Goal: Find specific page/section: Locate item on page

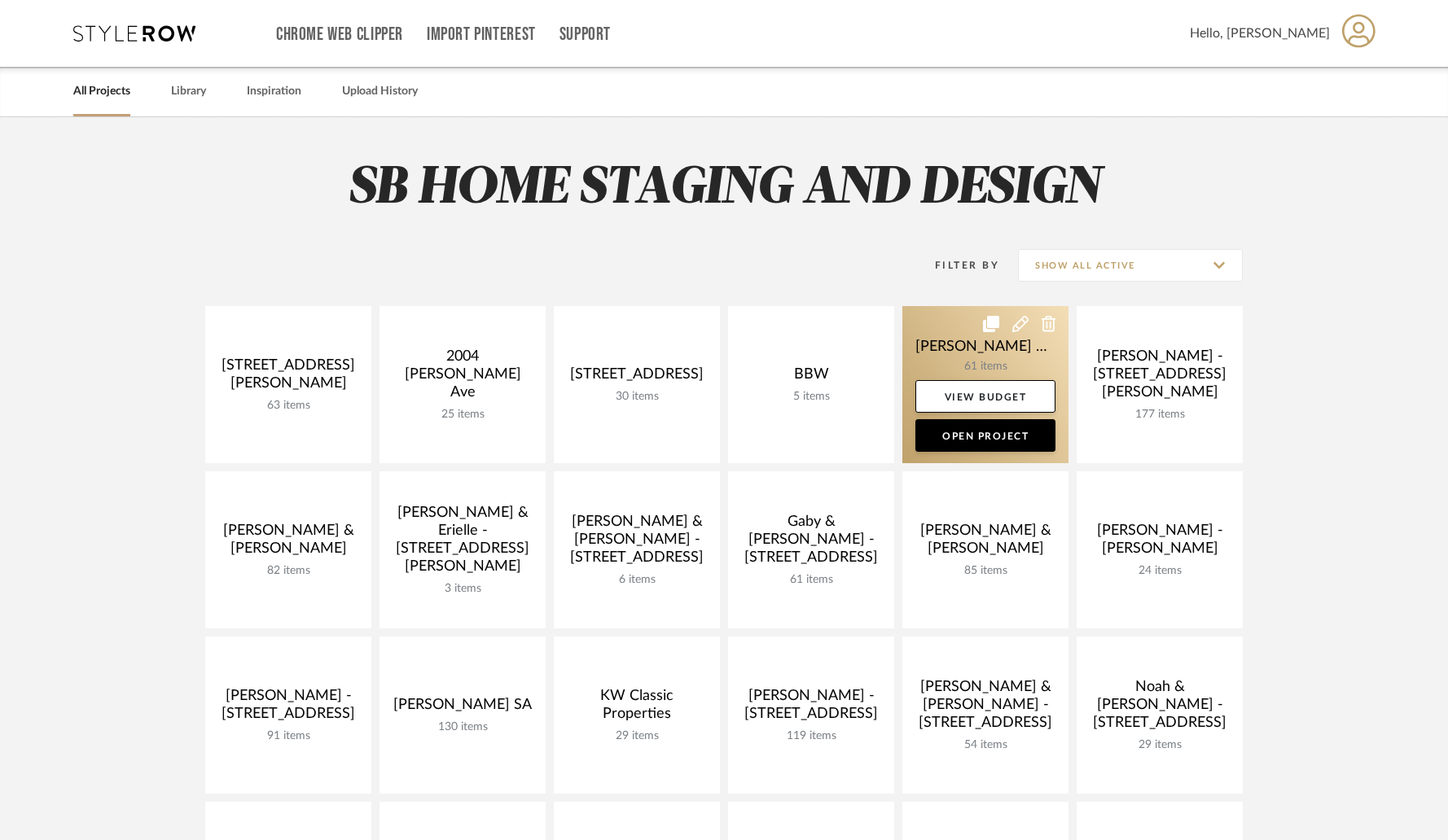
click at [940, 350] on link at bounding box center [985, 384] width 167 height 157
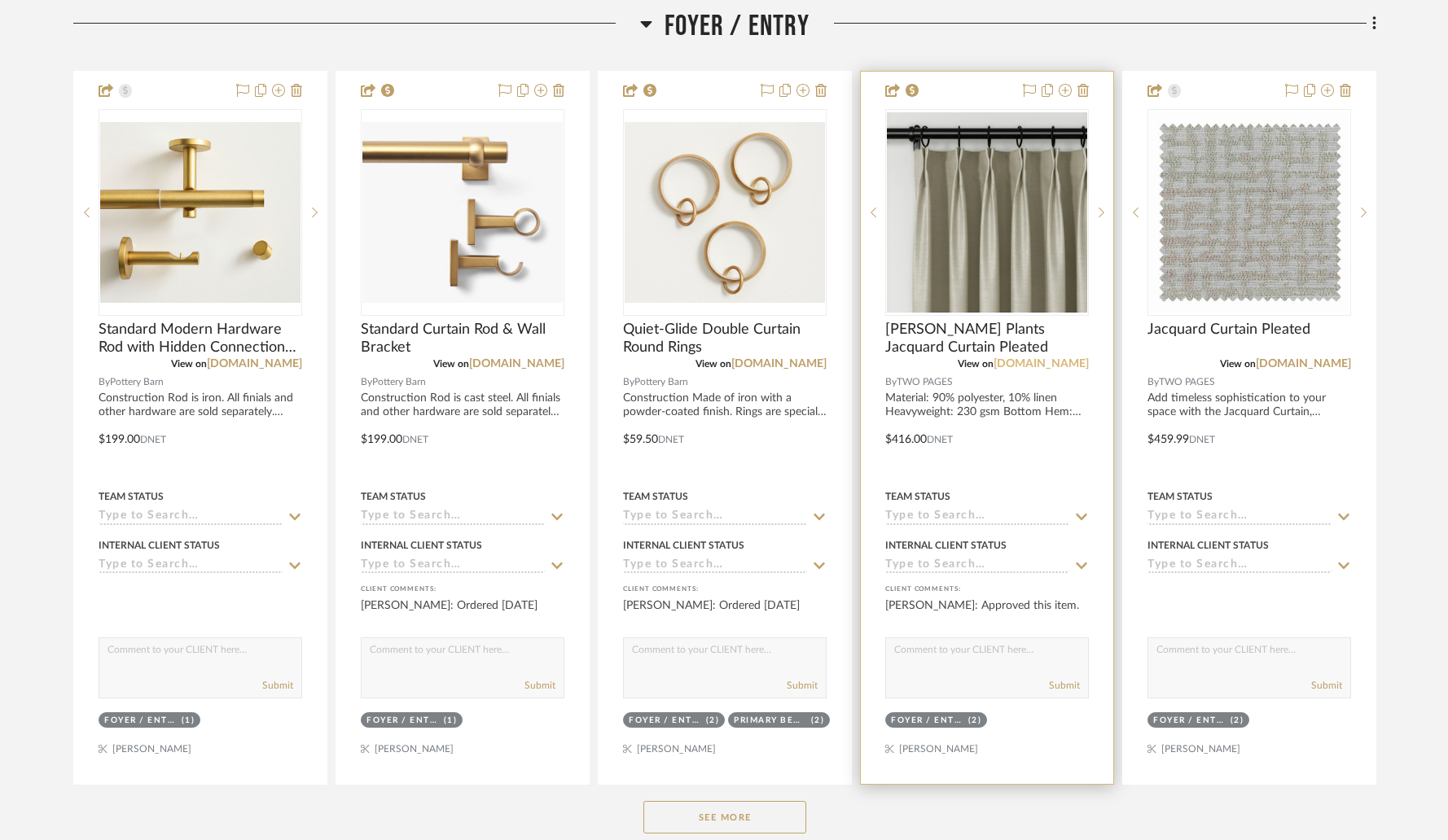
scroll to position [516, 0]
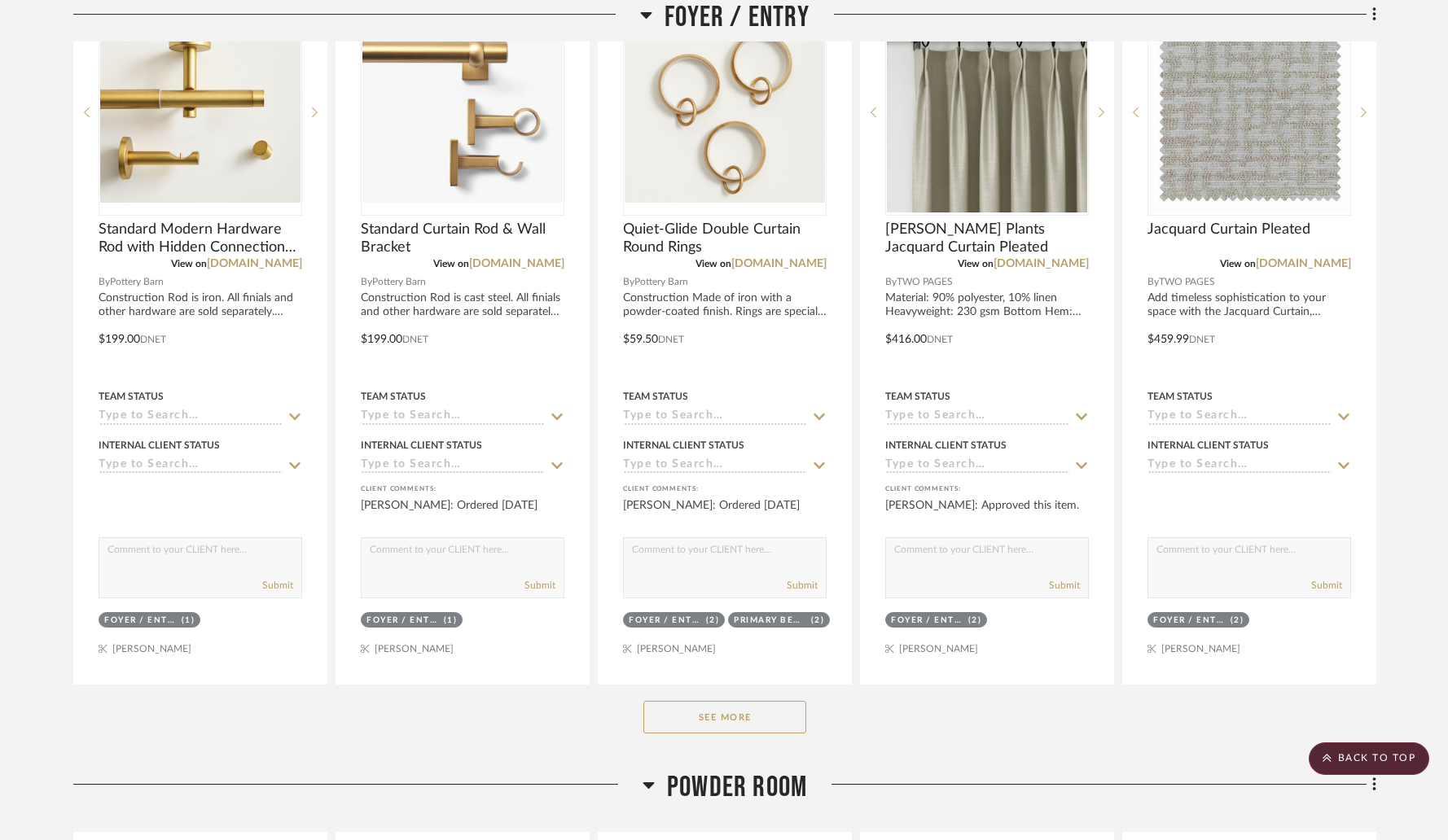
click at [697, 701] on button "See More" at bounding box center [725, 717] width 163 height 32
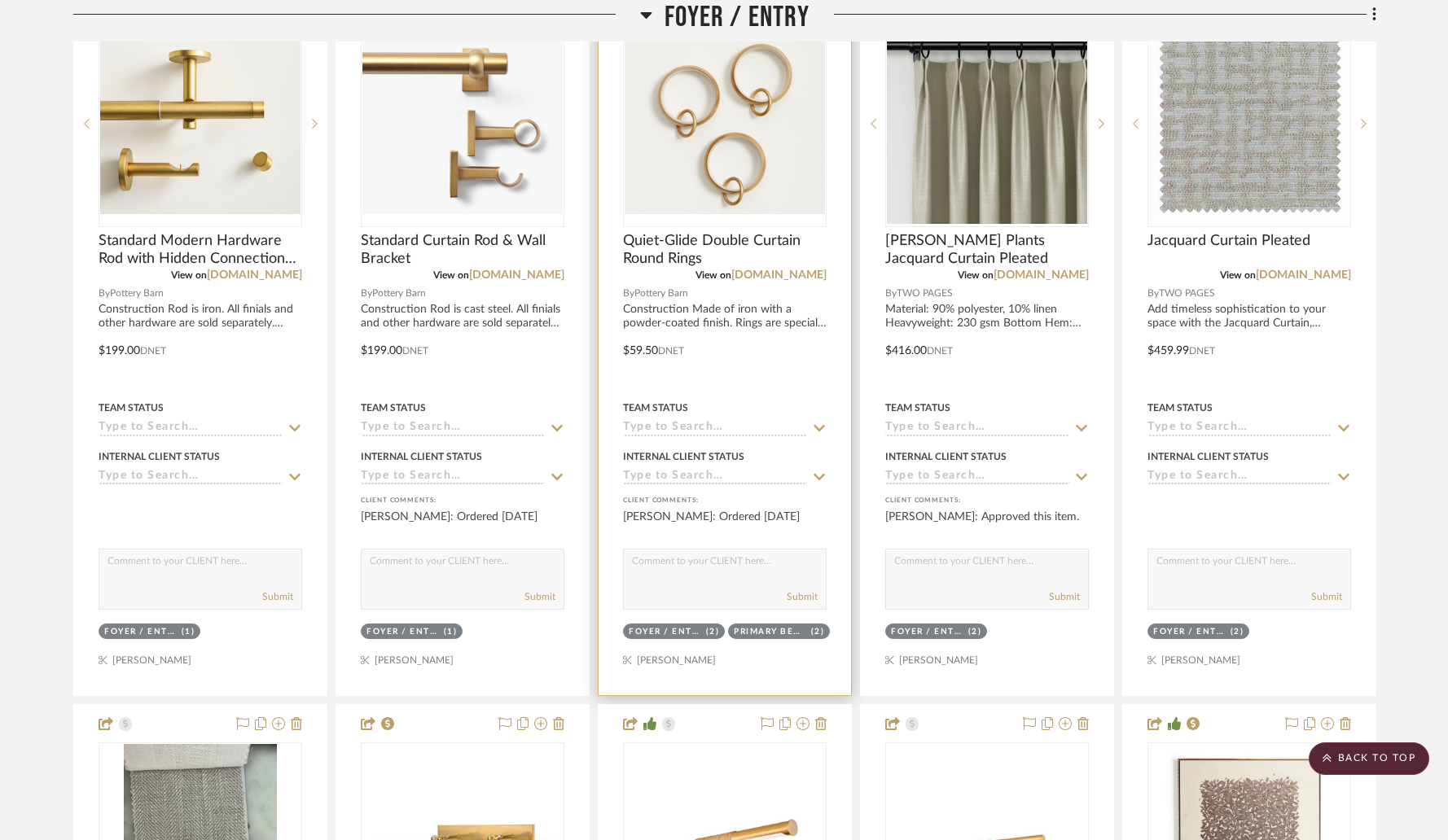
scroll to position [364, 0]
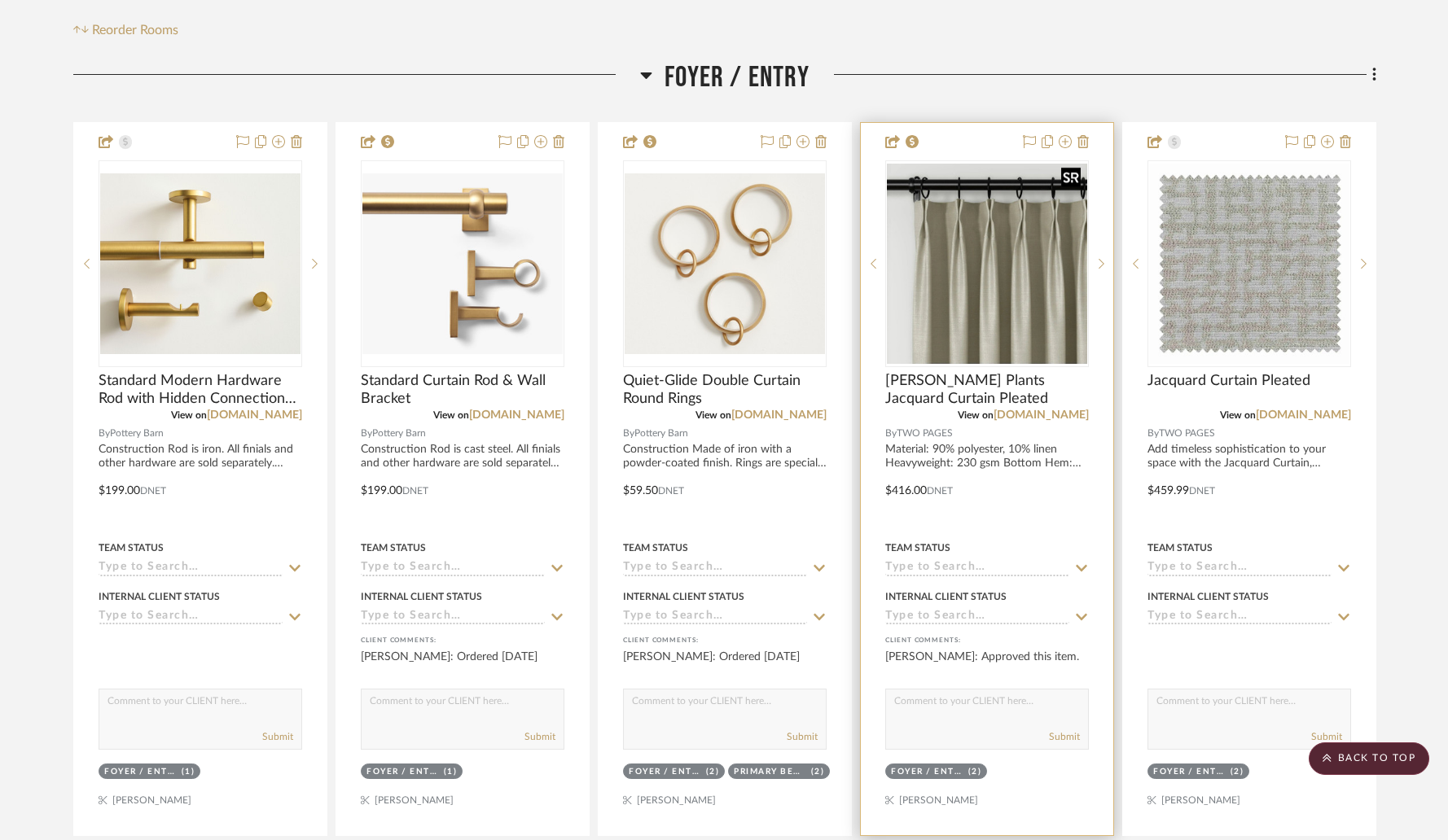
click at [929, 271] on img "0" at bounding box center [987, 264] width 201 height 201
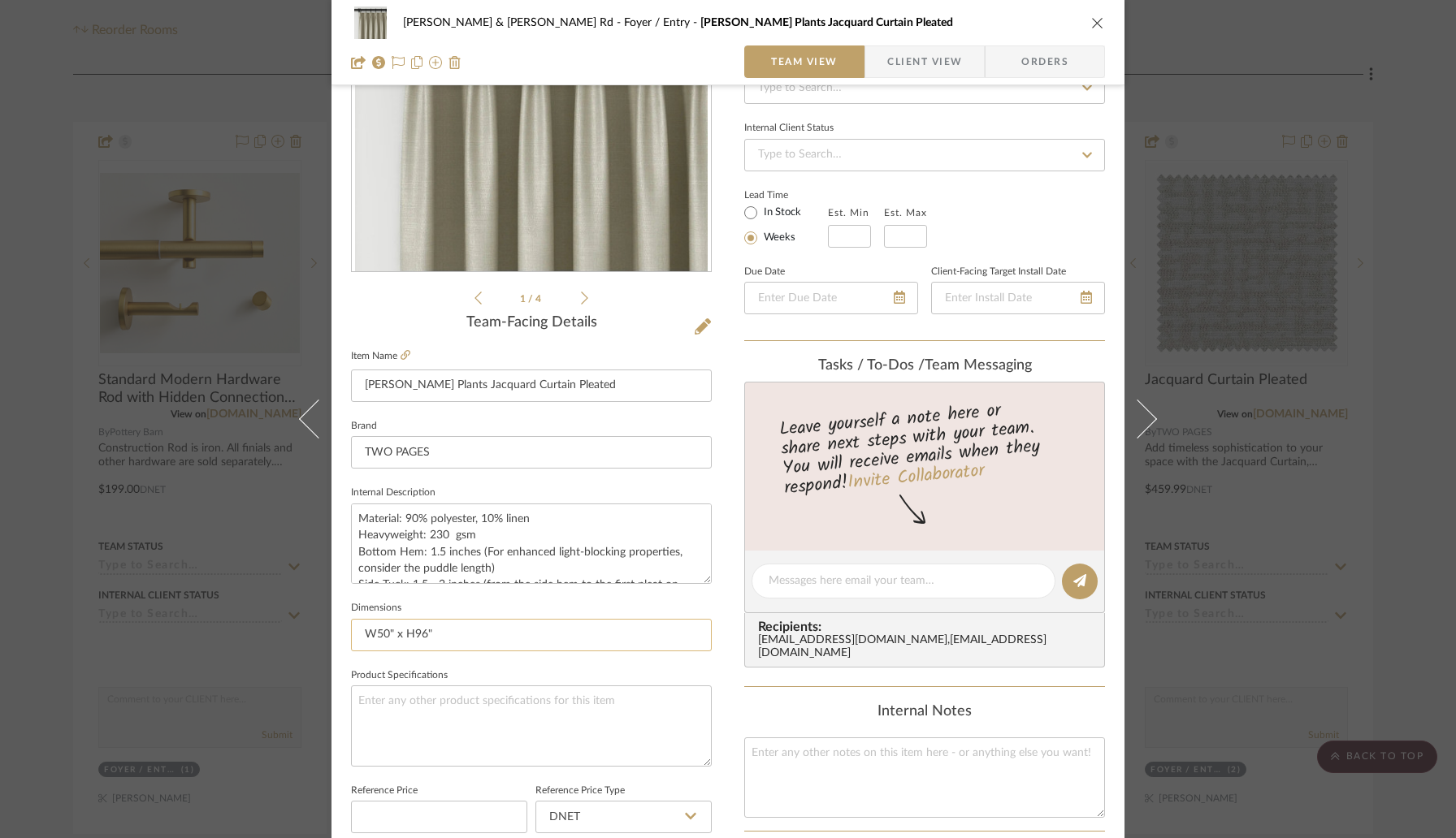
scroll to position [0, 0]
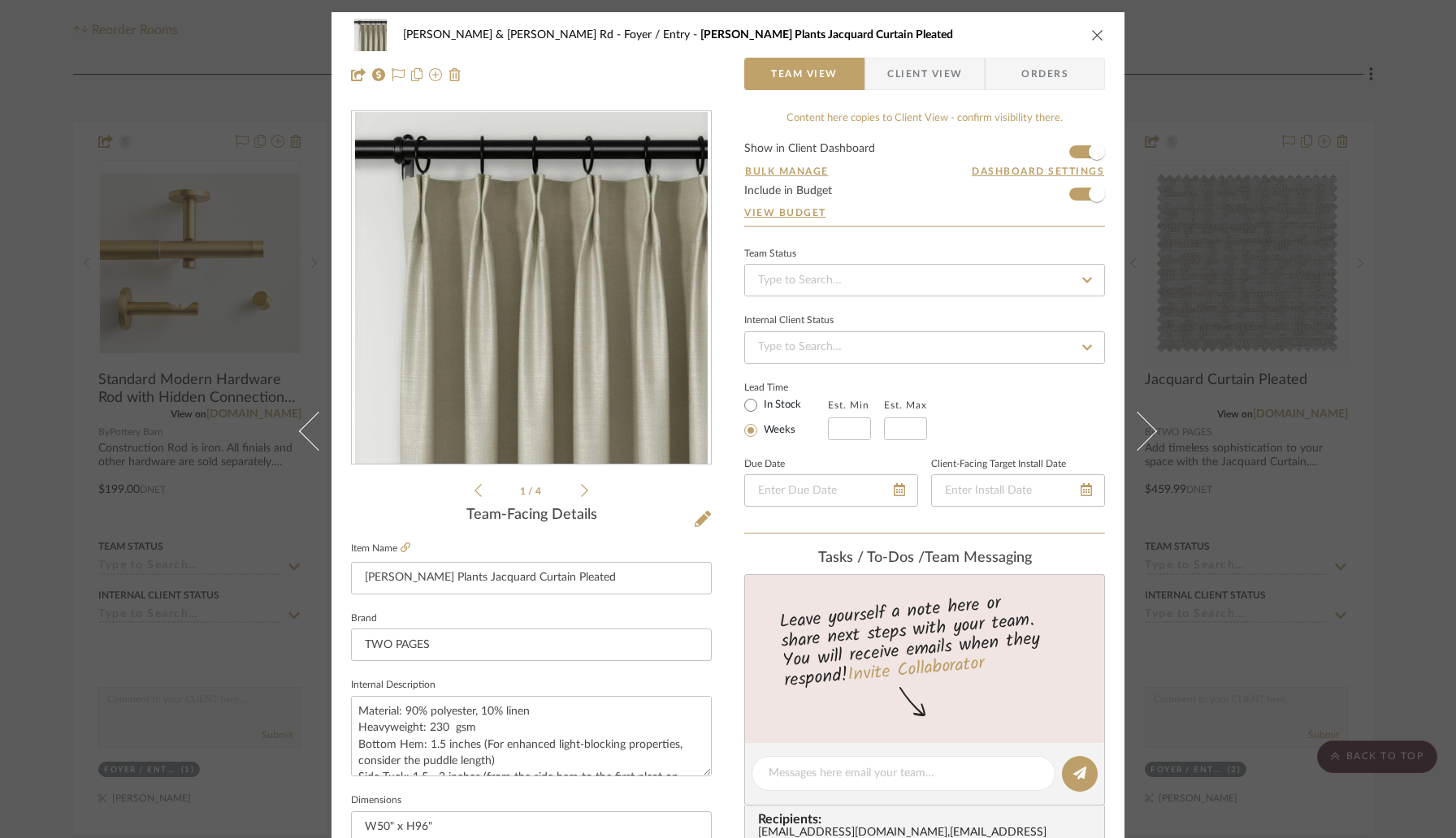
click at [1091, 28] on icon "close" at bounding box center [1097, 35] width 13 height 13
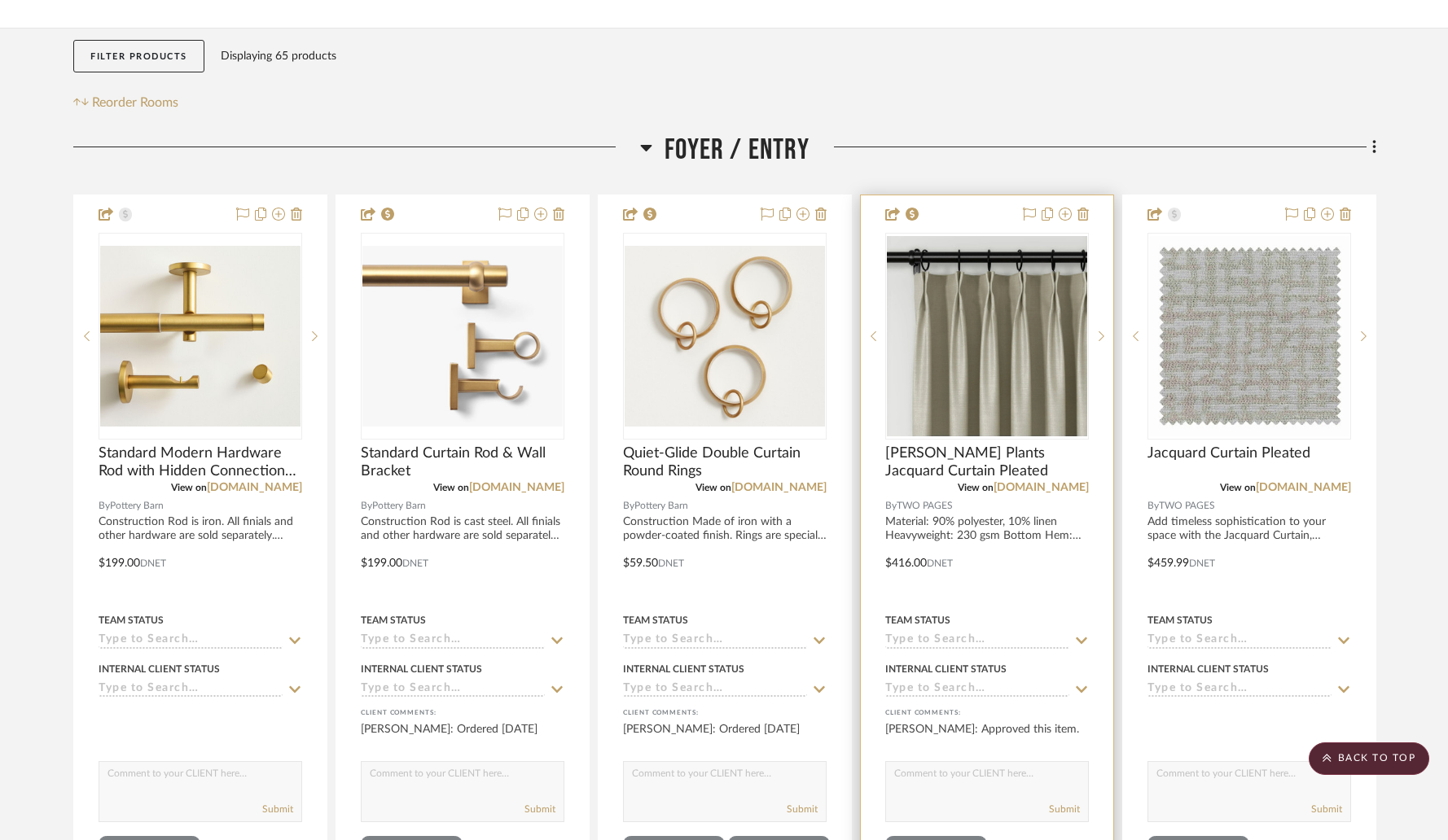
scroll to position [254, 0]
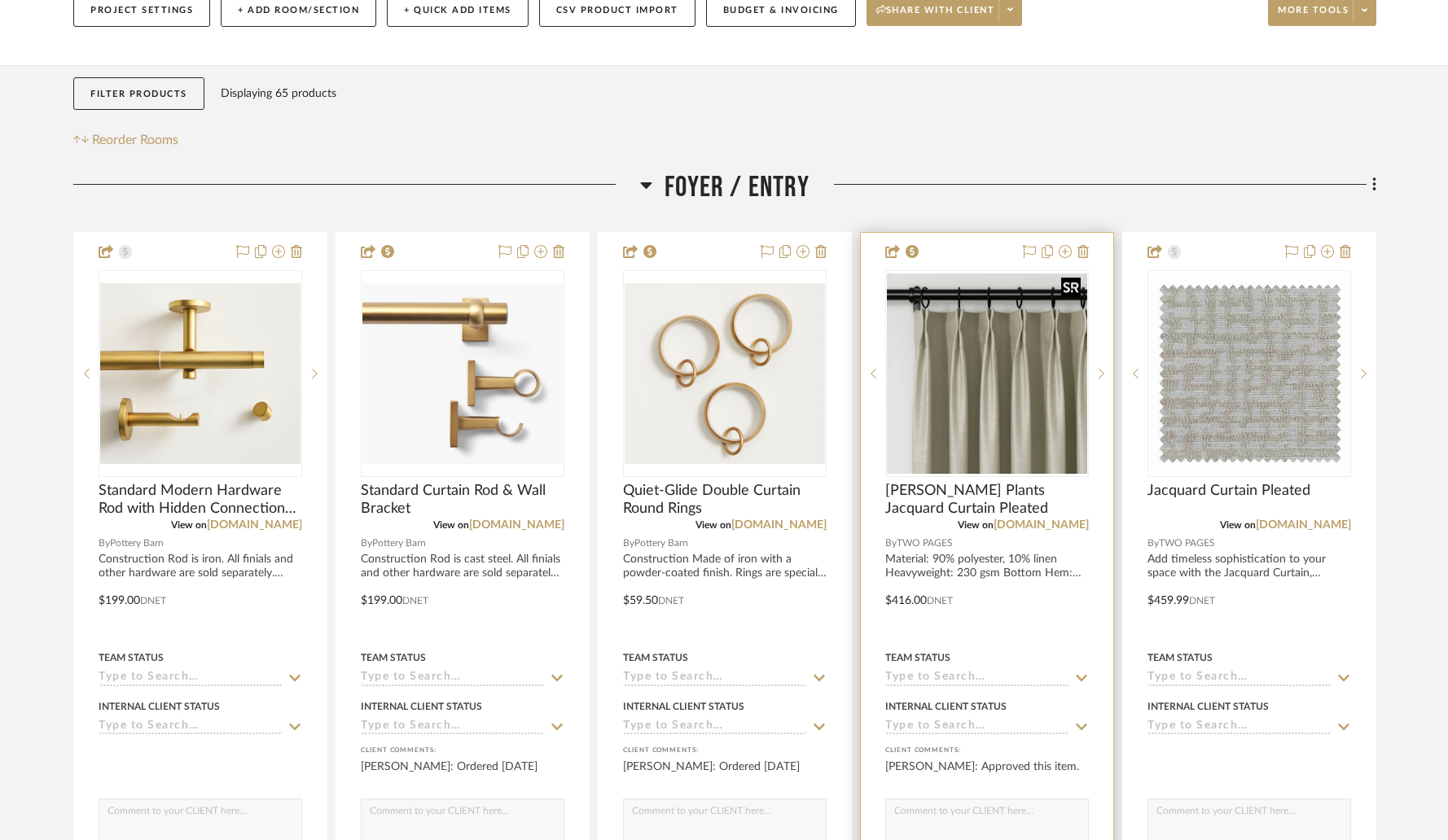
click at [1001, 394] on img "0" at bounding box center [987, 374] width 201 height 201
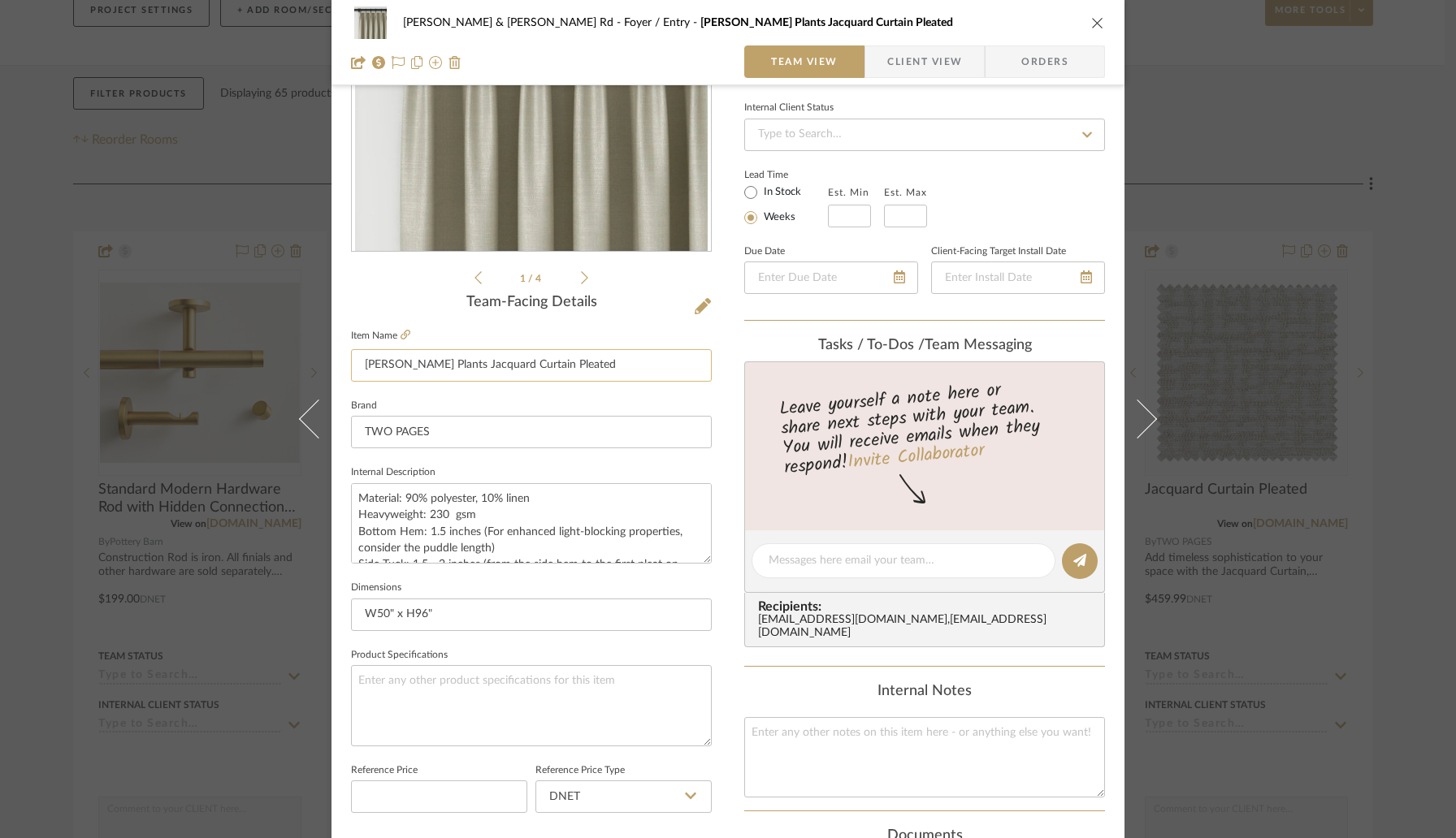
scroll to position [213, 0]
click at [1091, 22] on icon "close" at bounding box center [1097, 23] width 13 height 13
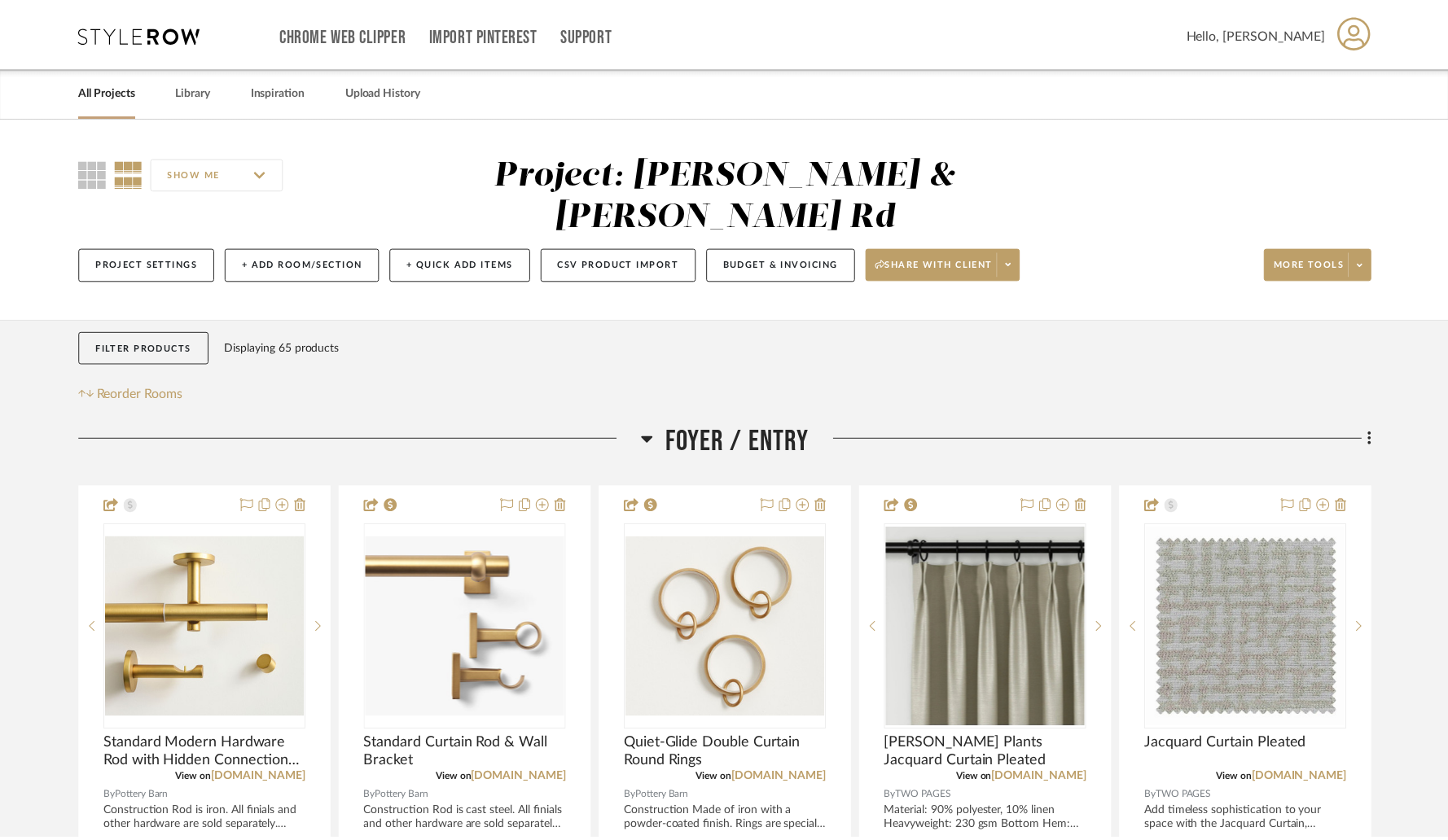
scroll to position [254, 0]
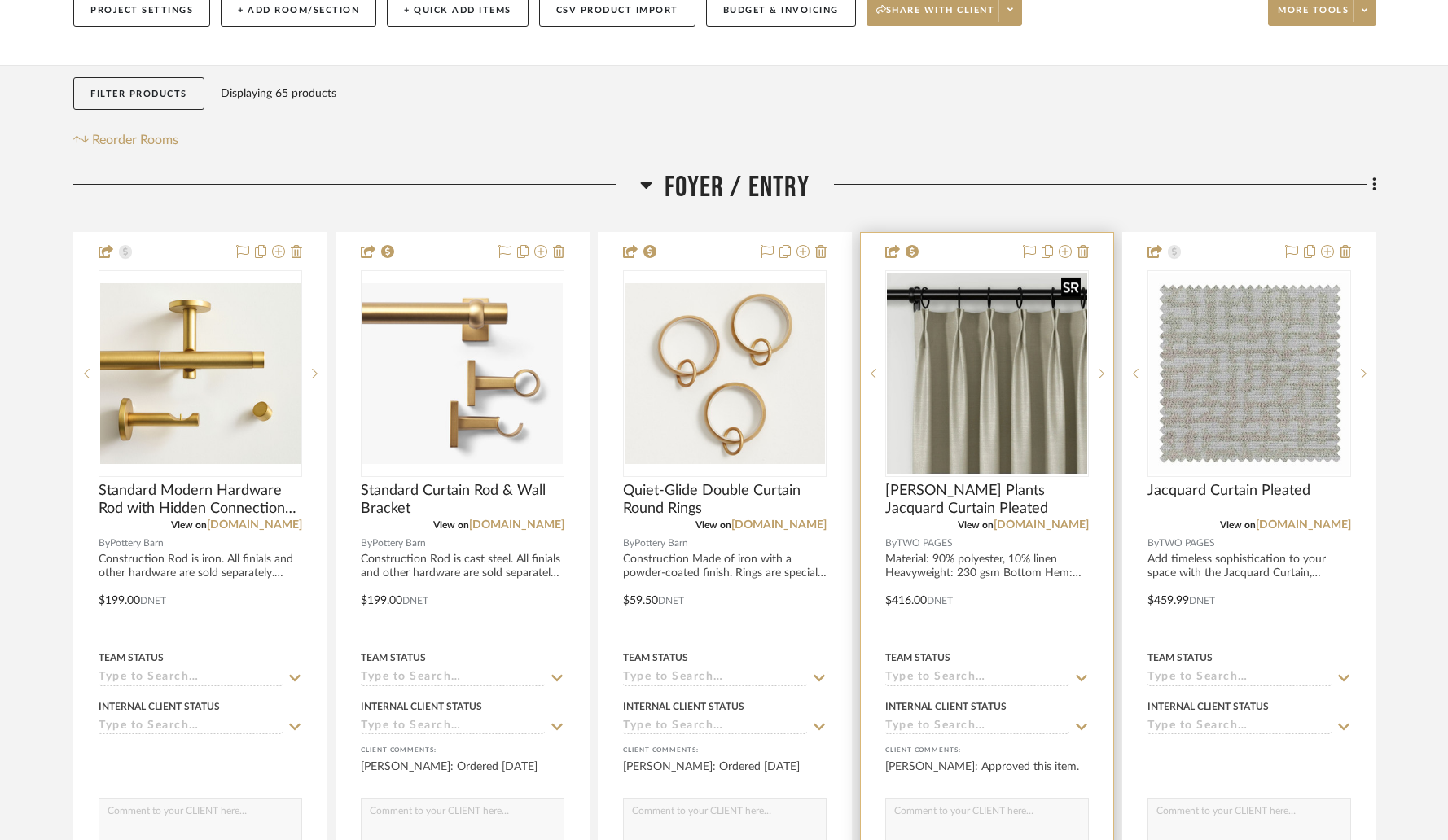
click at [948, 380] on img "0" at bounding box center [987, 374] width 201 height 201
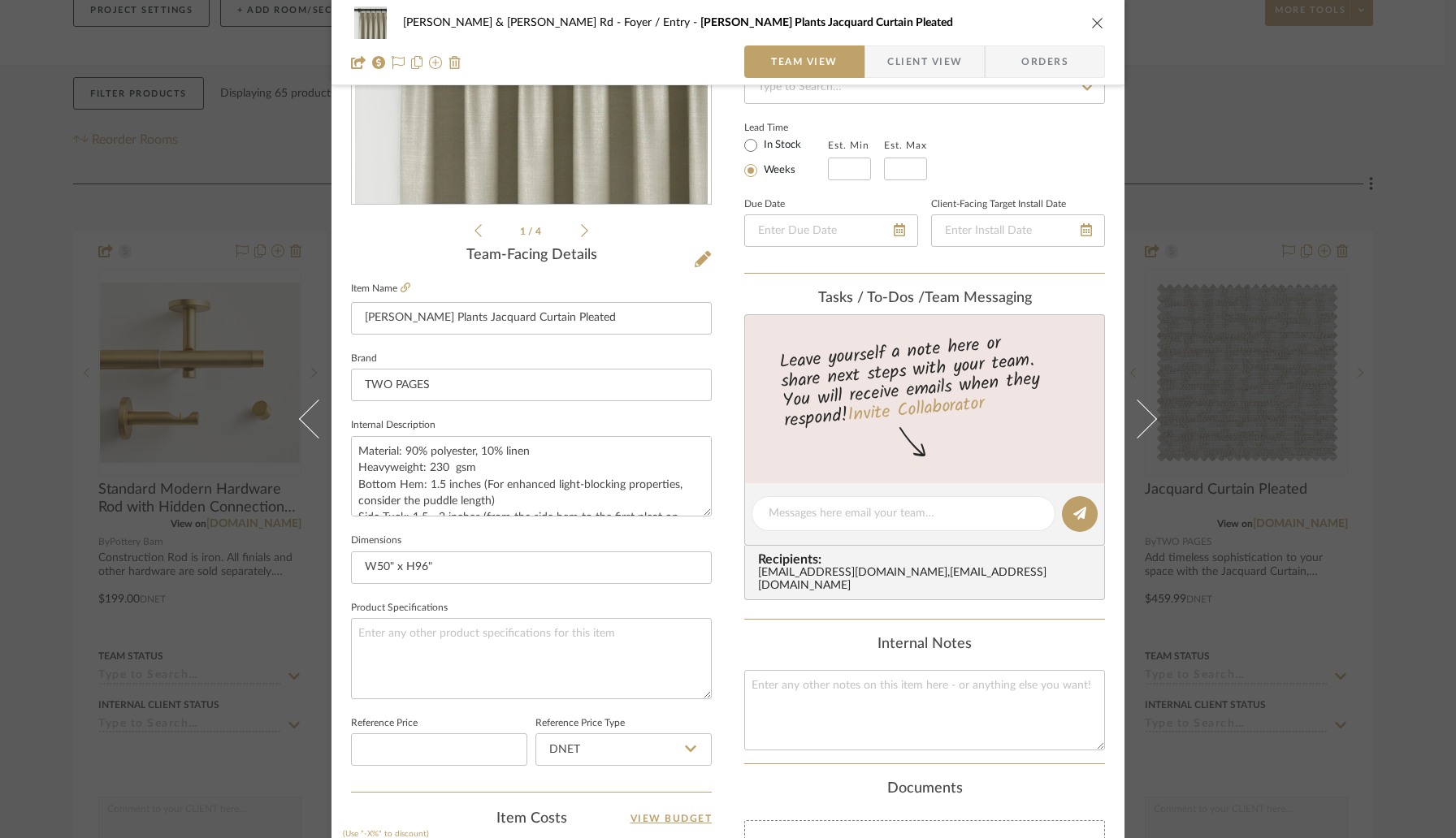
scroll to position [541, 0]
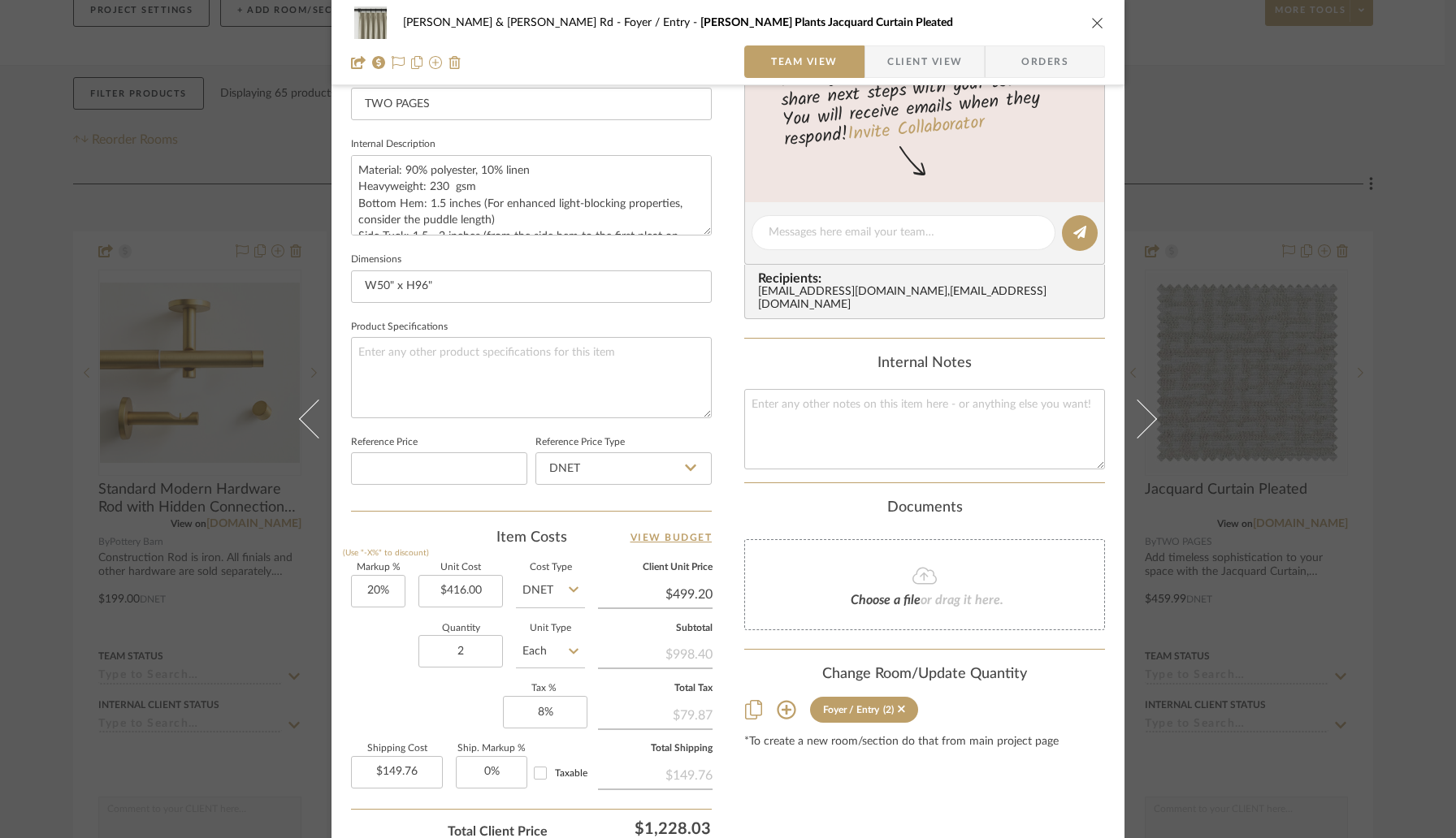
click at [1094, 19] on icon "close" at bounding box center [1097, 23] width 13 height 13
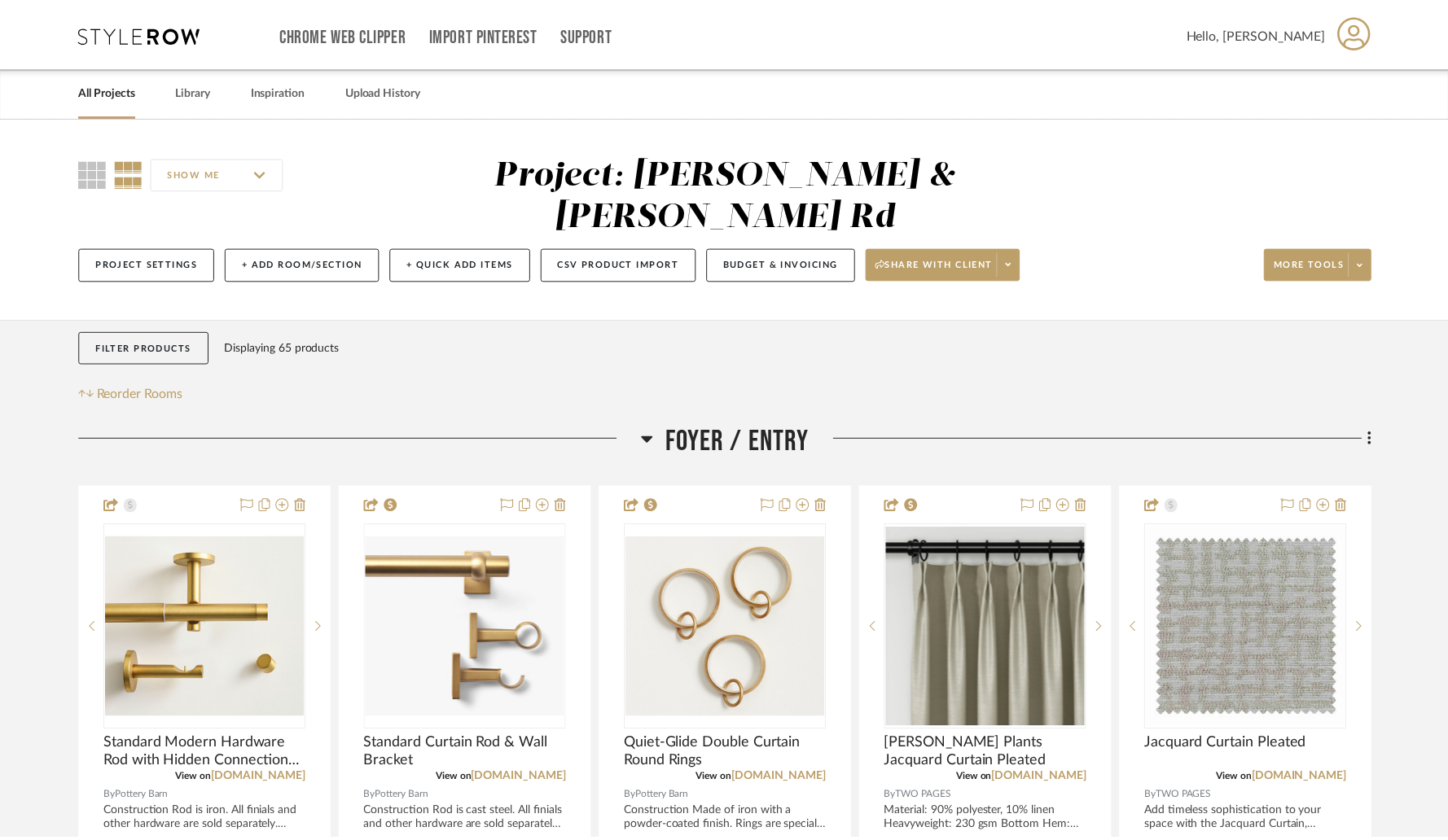
scroll to position [254, 0]
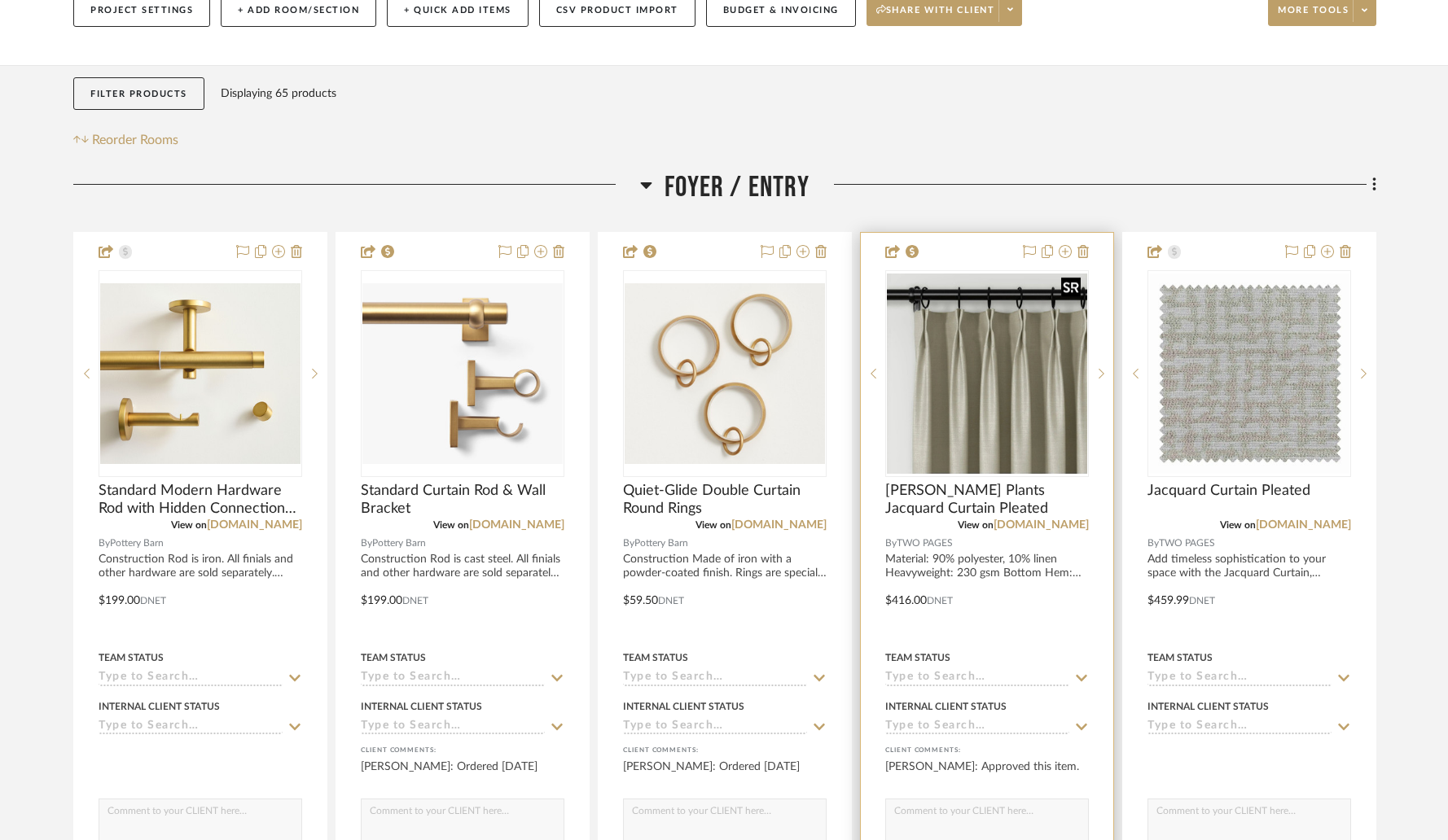
click at [943, 383] on img "0" at bounding box center [987, 374] width 201 height 201
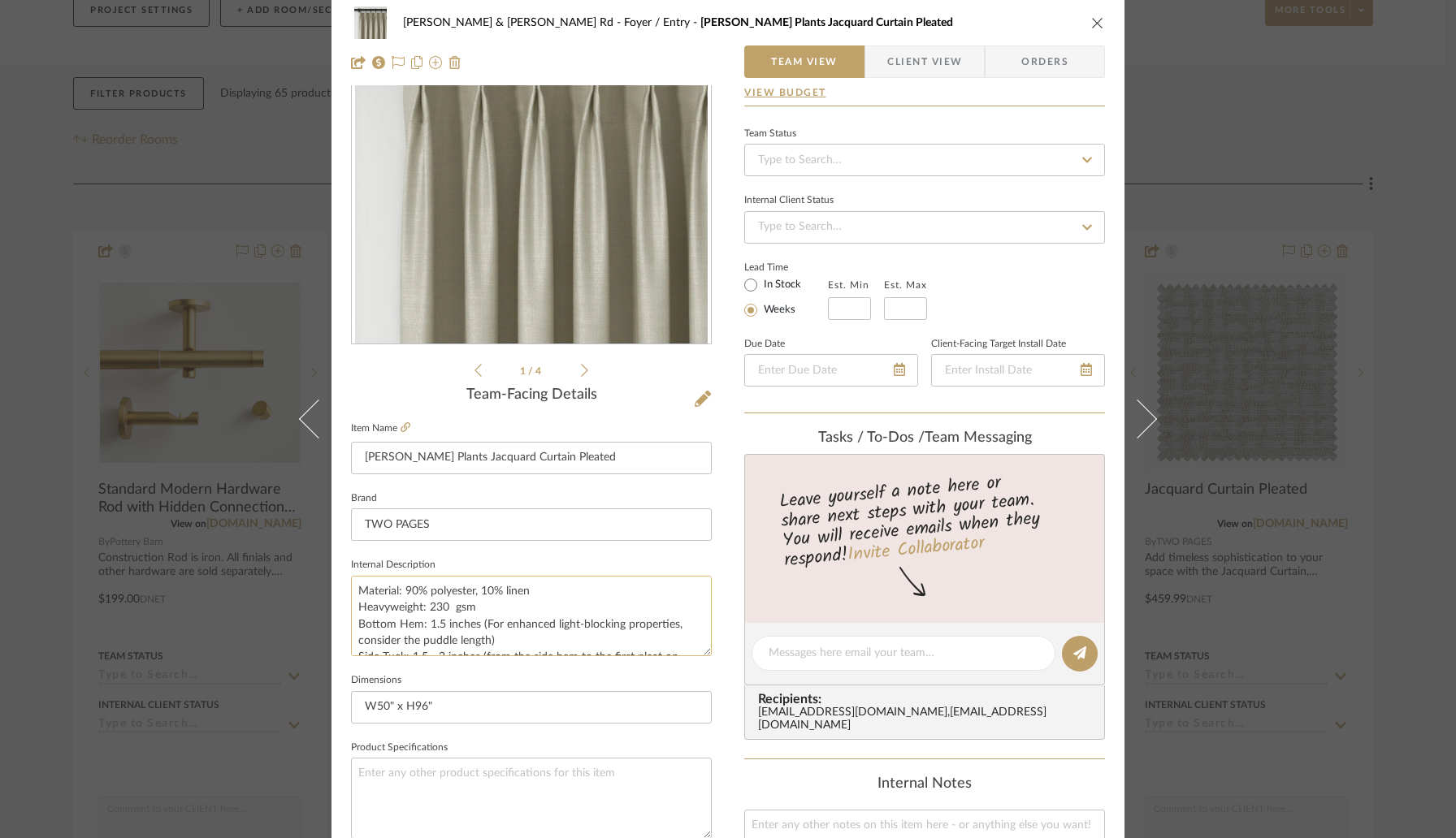
scroll to position [0, 0]
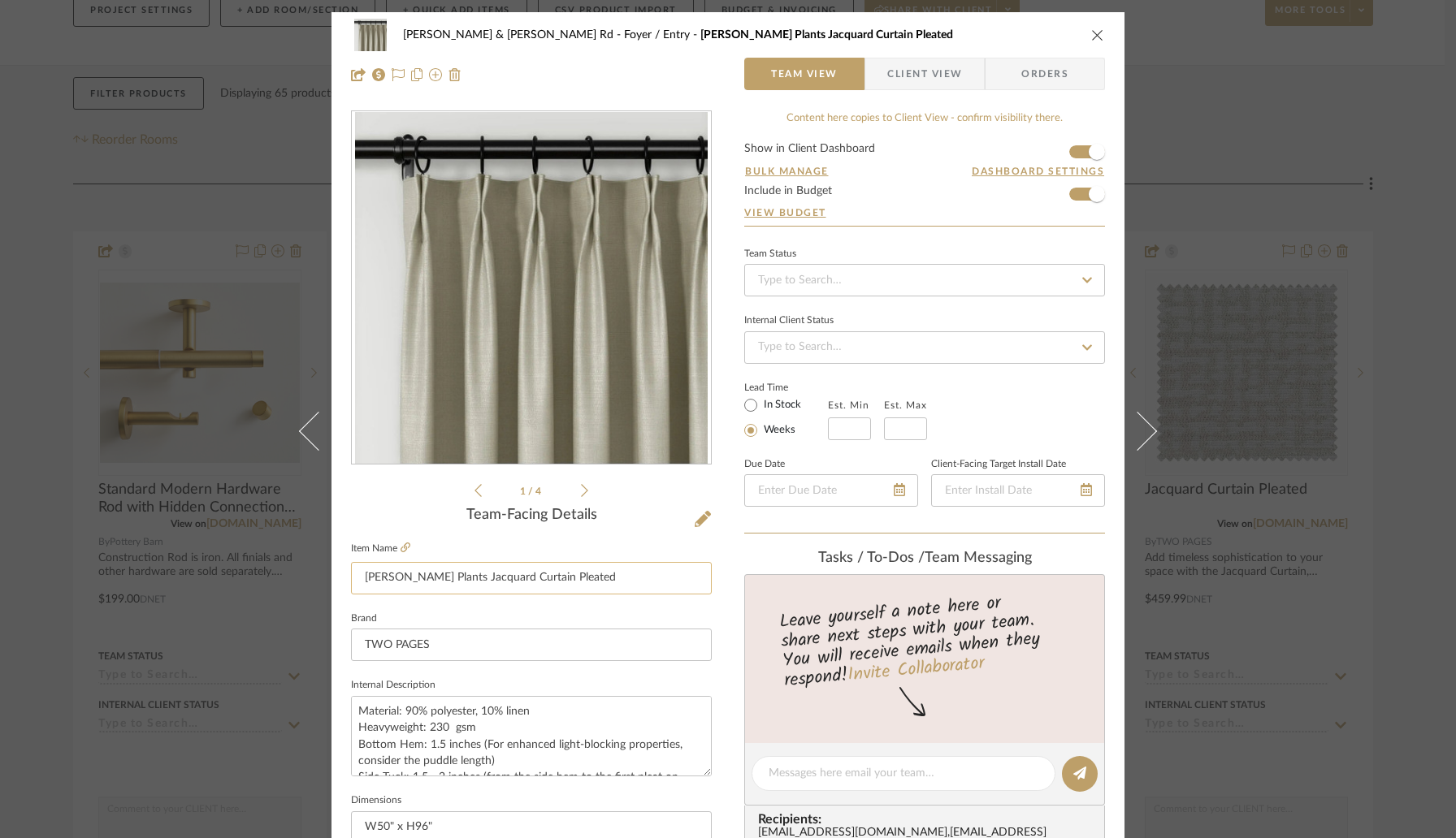
drag, startPoint x: 358, startPoint y: 576, endPoint x: 562, endPoint y: 579, distance: 204.0
click at [562, 579] on input "[PERSON_NAME] Plants Jacquard Curtain Pleated" at bounding box center [532, 578] width 361 height 32
drag, startPoint x: 384, startPoint y: 578, endPoint x: 350, endPoint y: 578, distance: 34.0
click at [351, 578] on input "[PERSON_NAME] Plants Jacquard Curtain Pleated" at bounding box center [532, 578] width 361 height 32
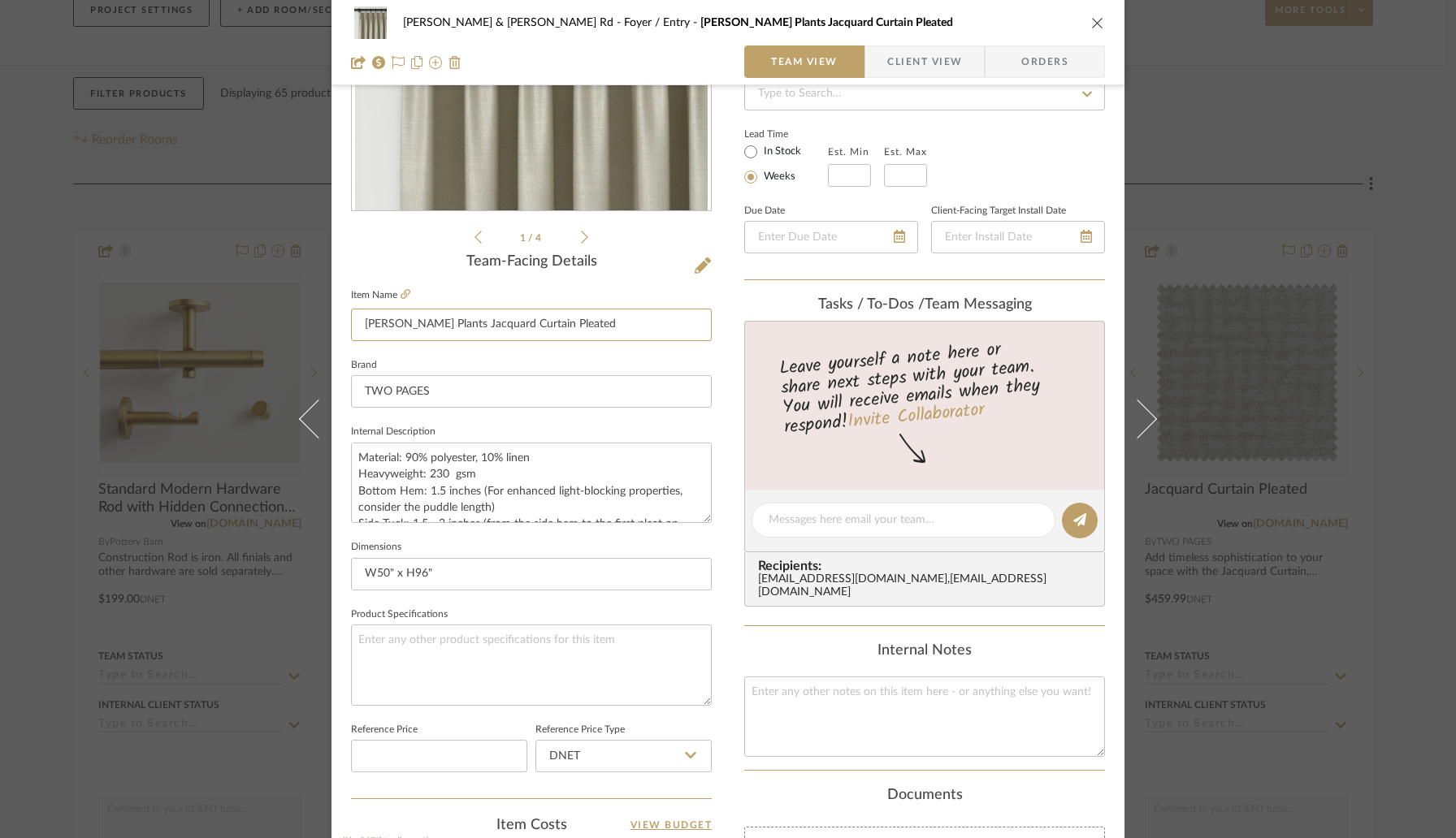
scroll to position [419, 0]
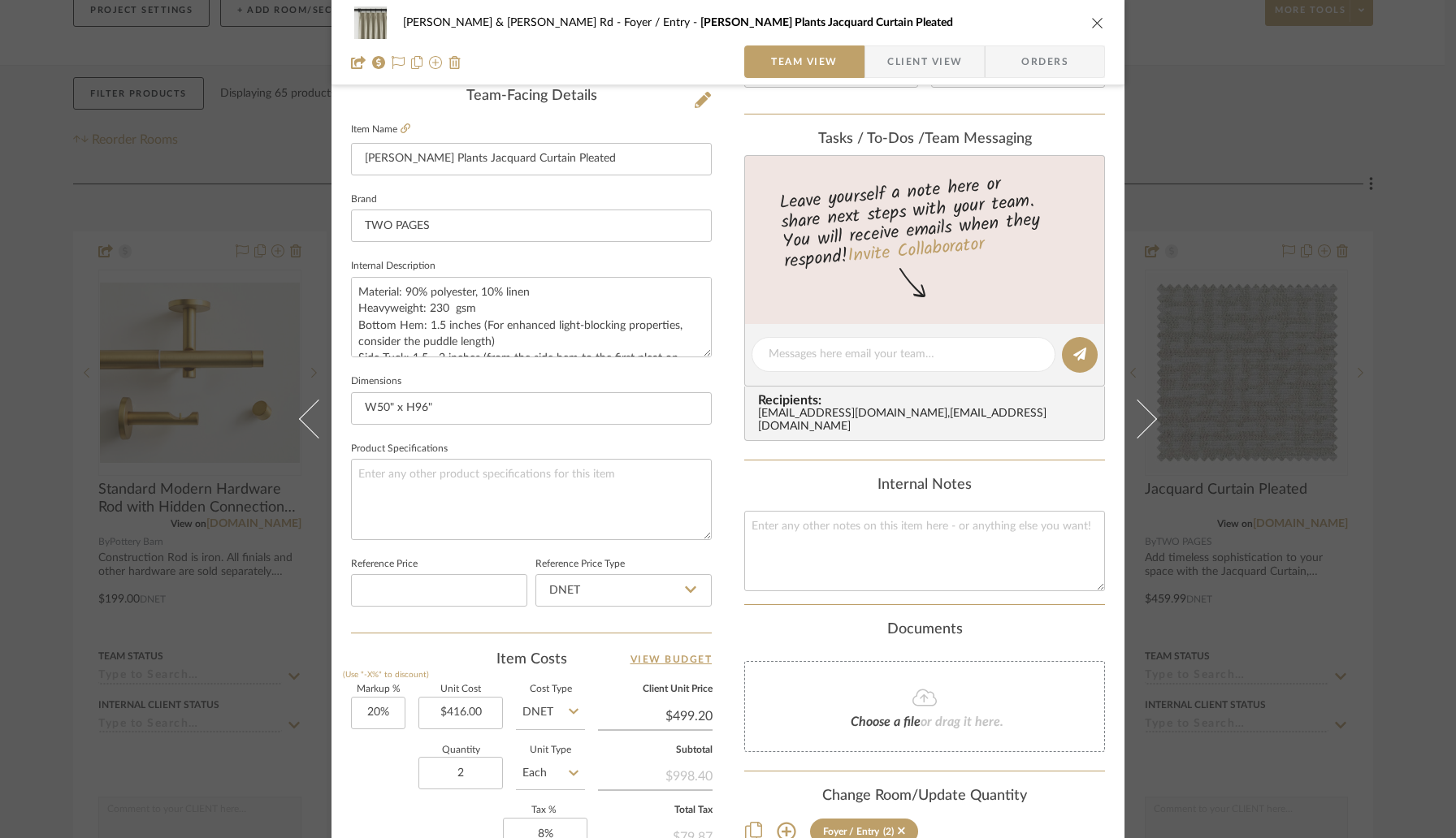
click at [52, 237] on div "[PERSON_NAME] & [PERSON_NAME] Rd Foyer / Entry [PERSON_NAME] Plants Jacquard Cu…" at bounding box center [728, 419] width 1456 height 838
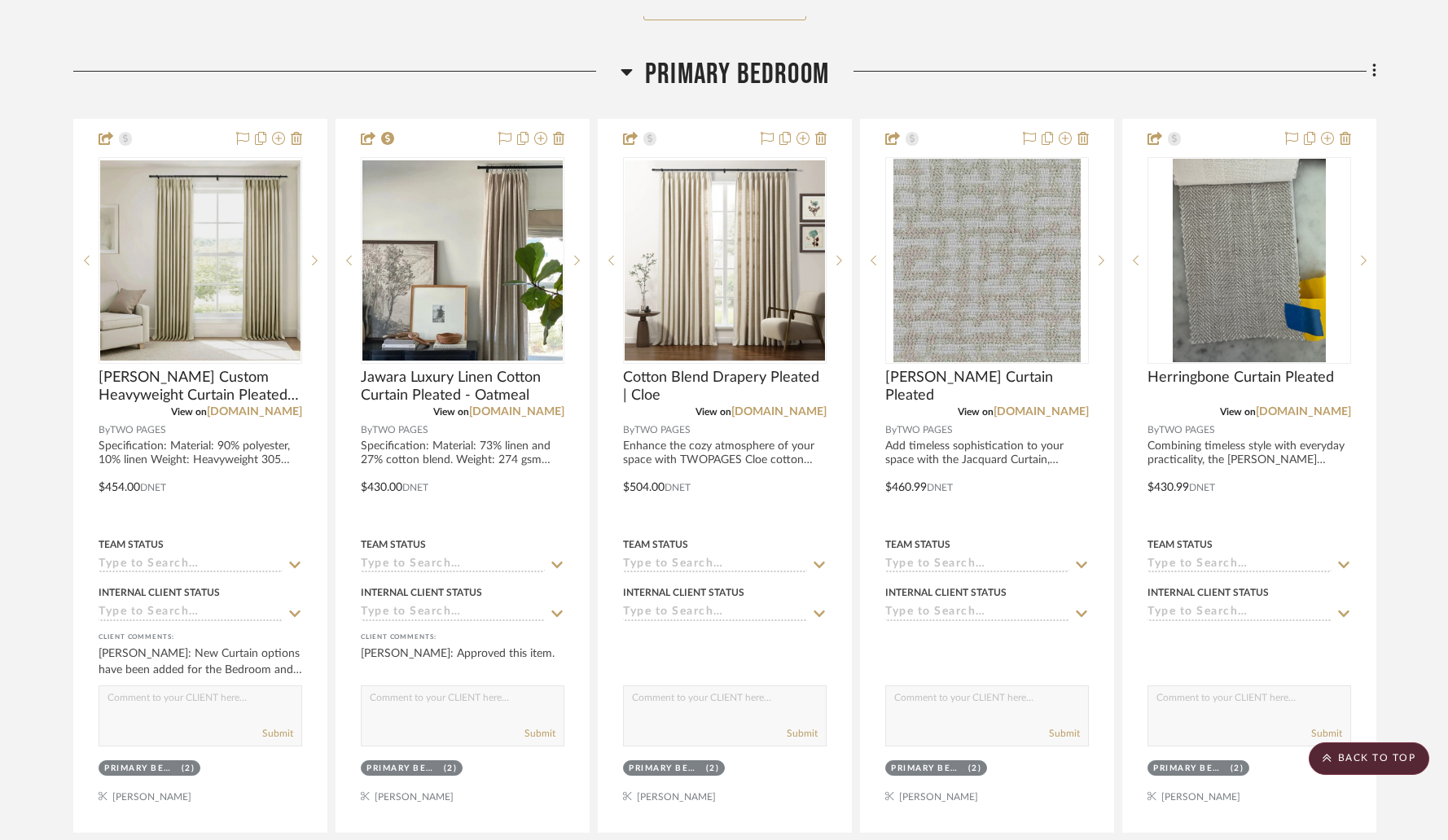
scroll to position [4397, 0]
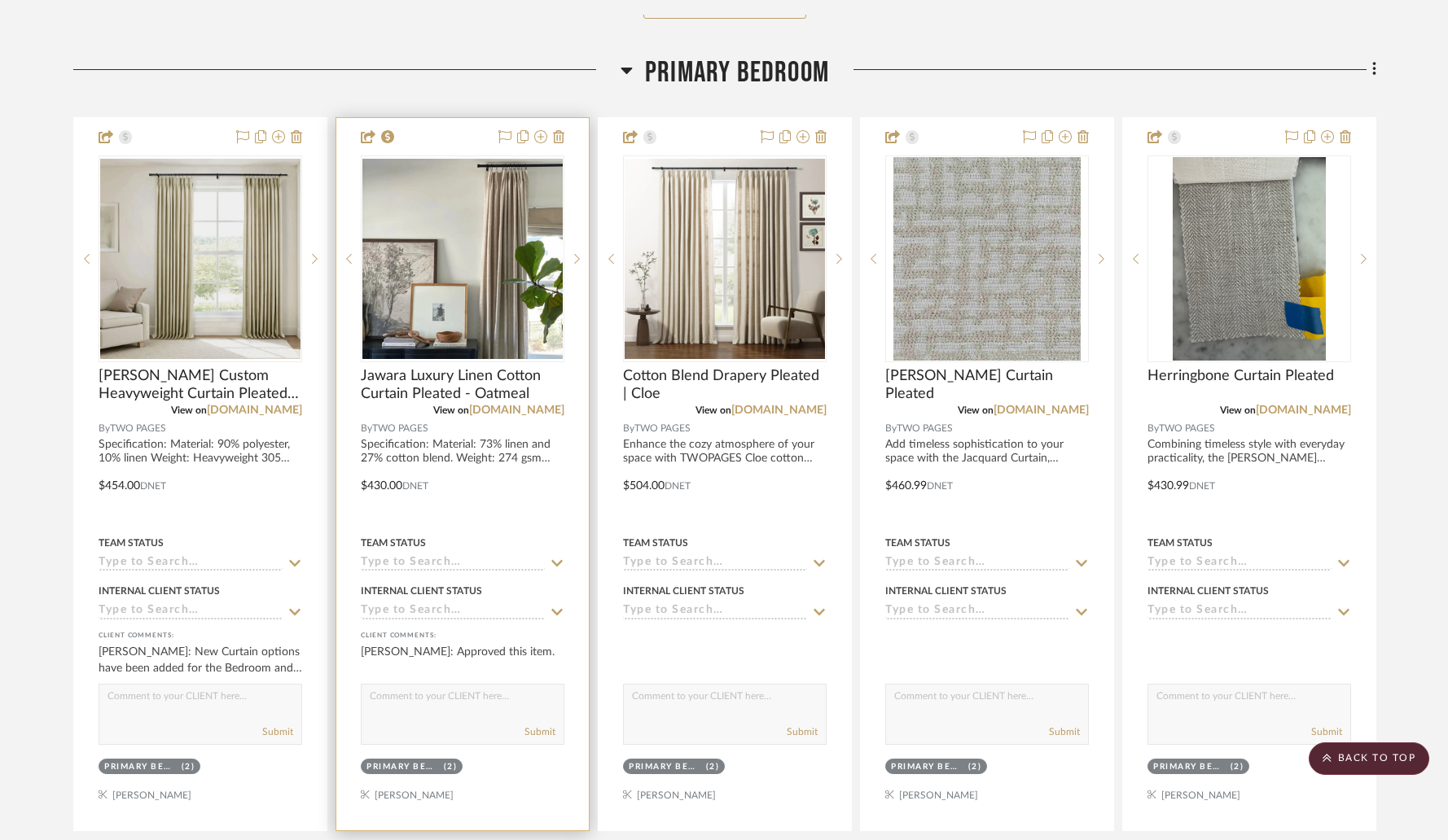
click at [469, 228] on img "0" at bounding box center [463, 259] width 201 height 201
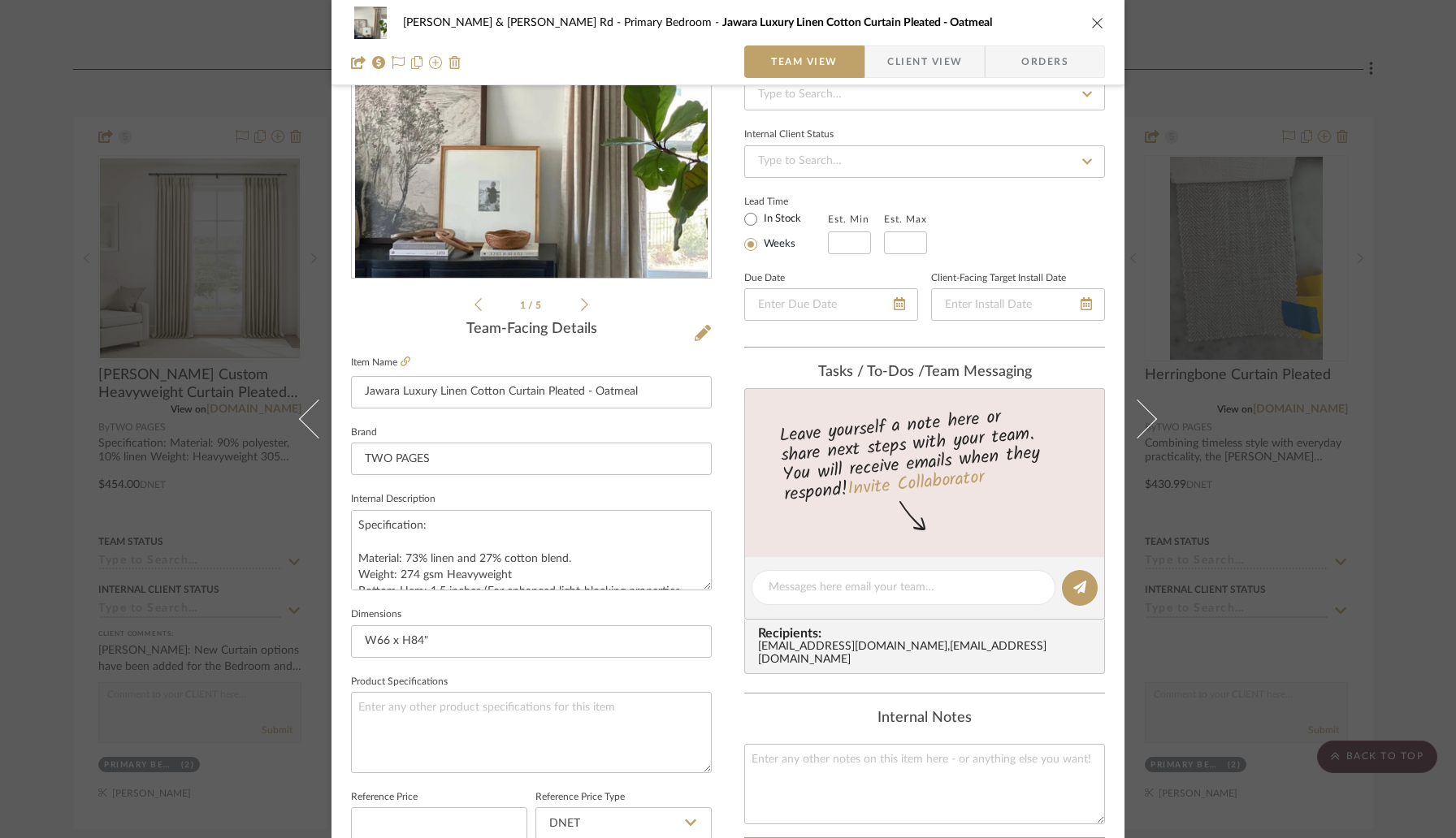
scroll to position [205, 0]
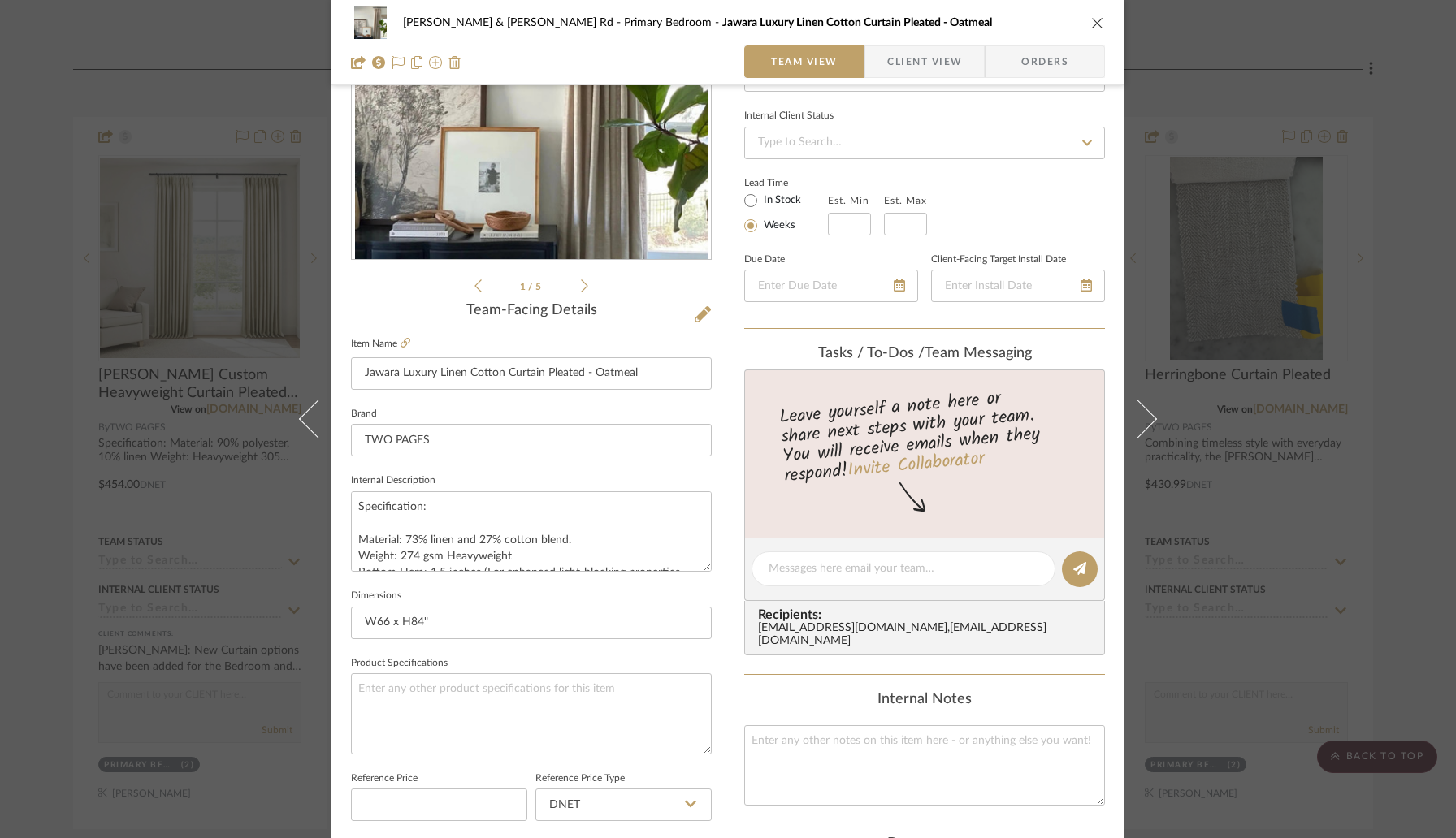
click at [1092, 18] on icon "close" at bounding box center [1097, 23] width 13 height 13
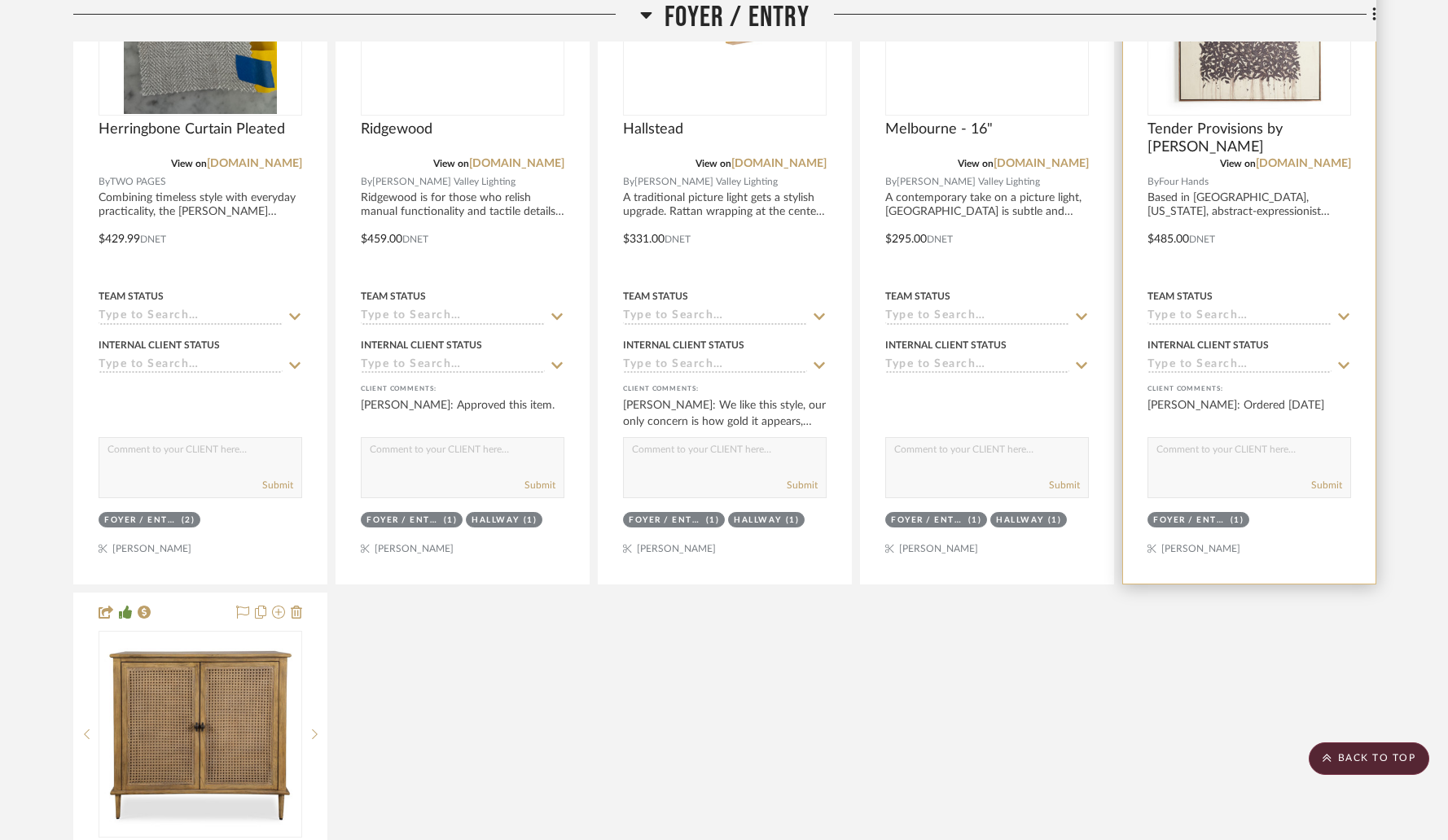
scroll to position [0, 0]
